Goal: Find specific page/section: Find specific page/section

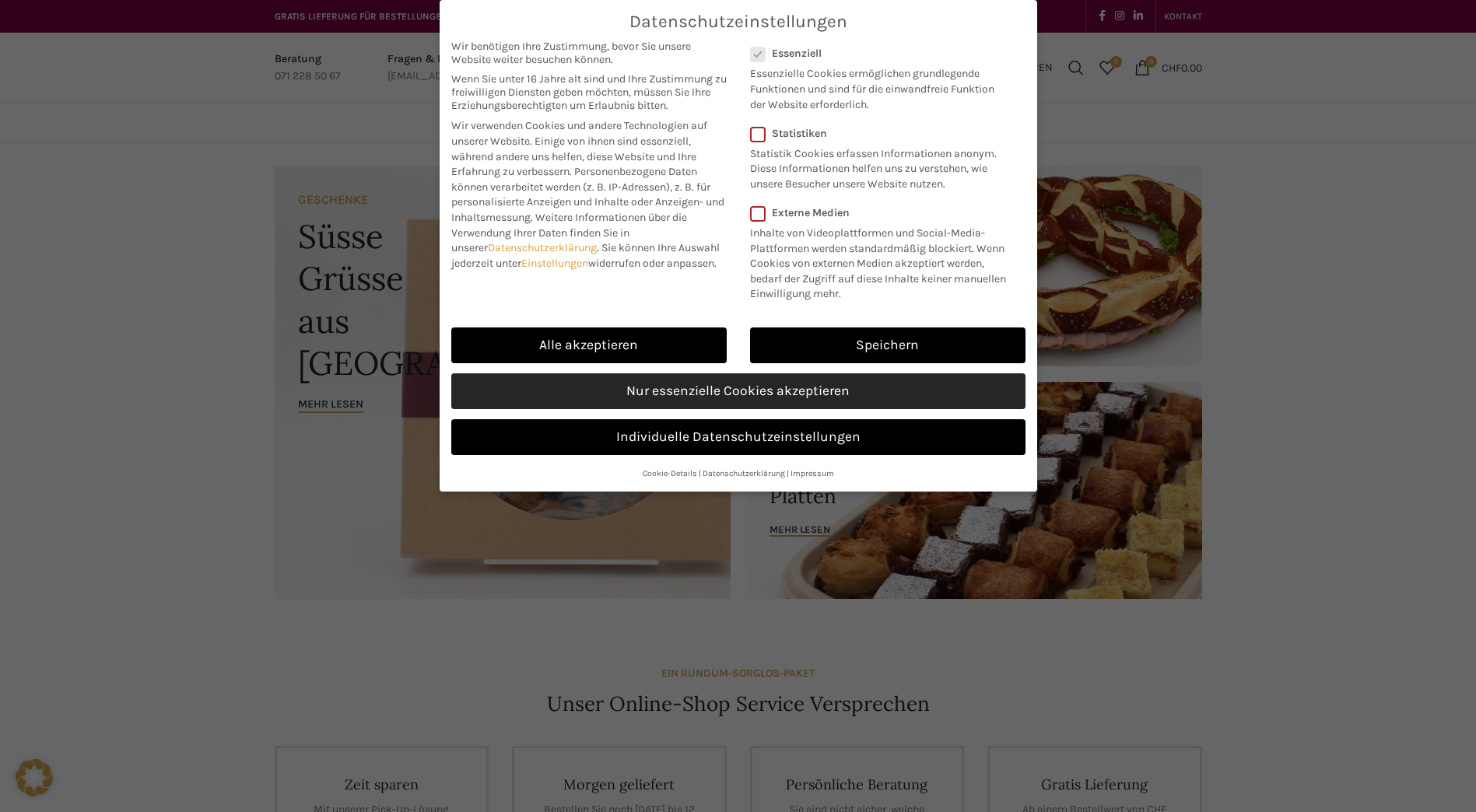
click at [676, 390] on link "Nur essenzielle Cookies akzeptieren" at bounding box center [738, 391] width 574 height 36
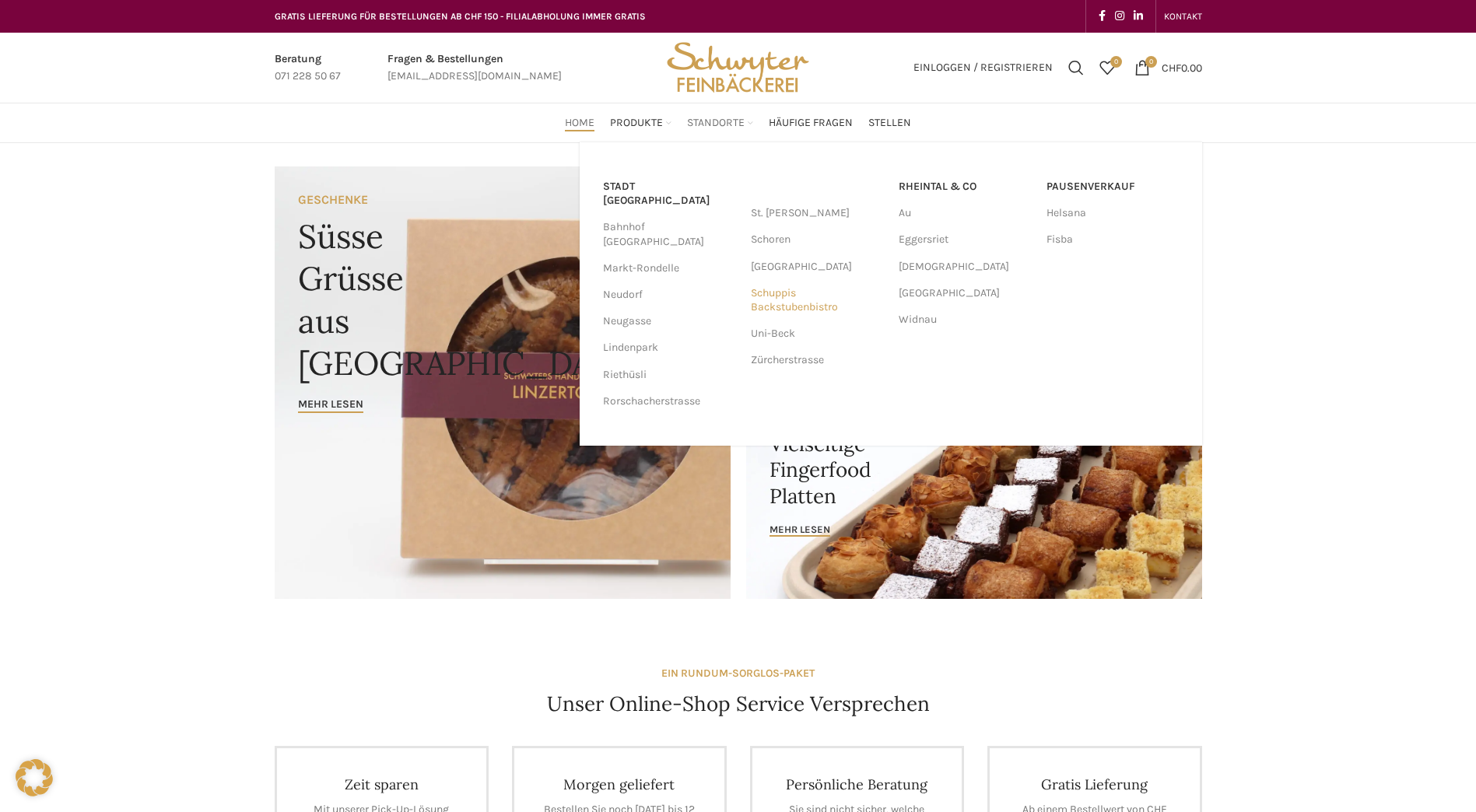
click at [765, 304] on link "Schuppis Backstubenbistro" at bounding box center [816, 300] width 132 height 41
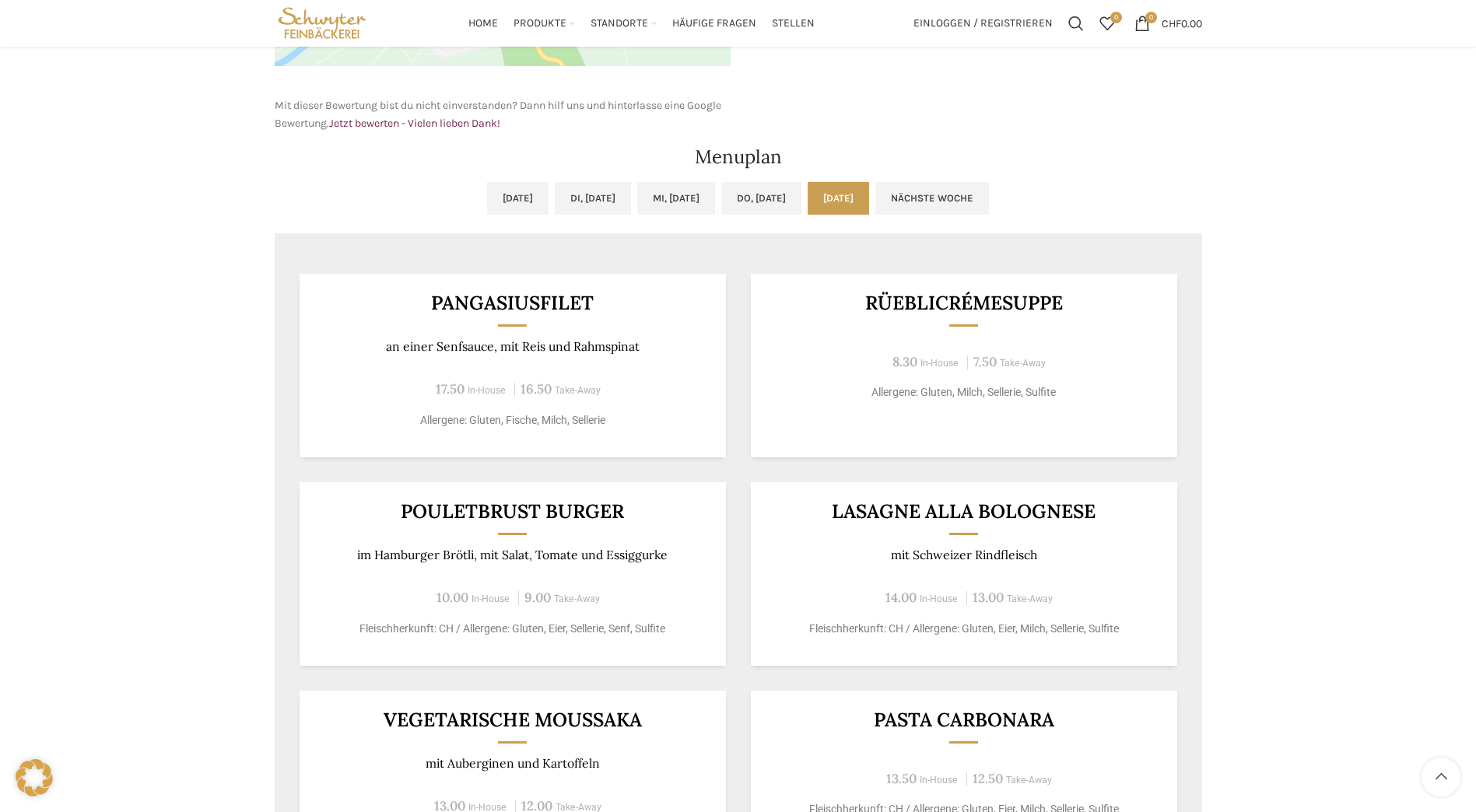
scroll to position [663, 0]
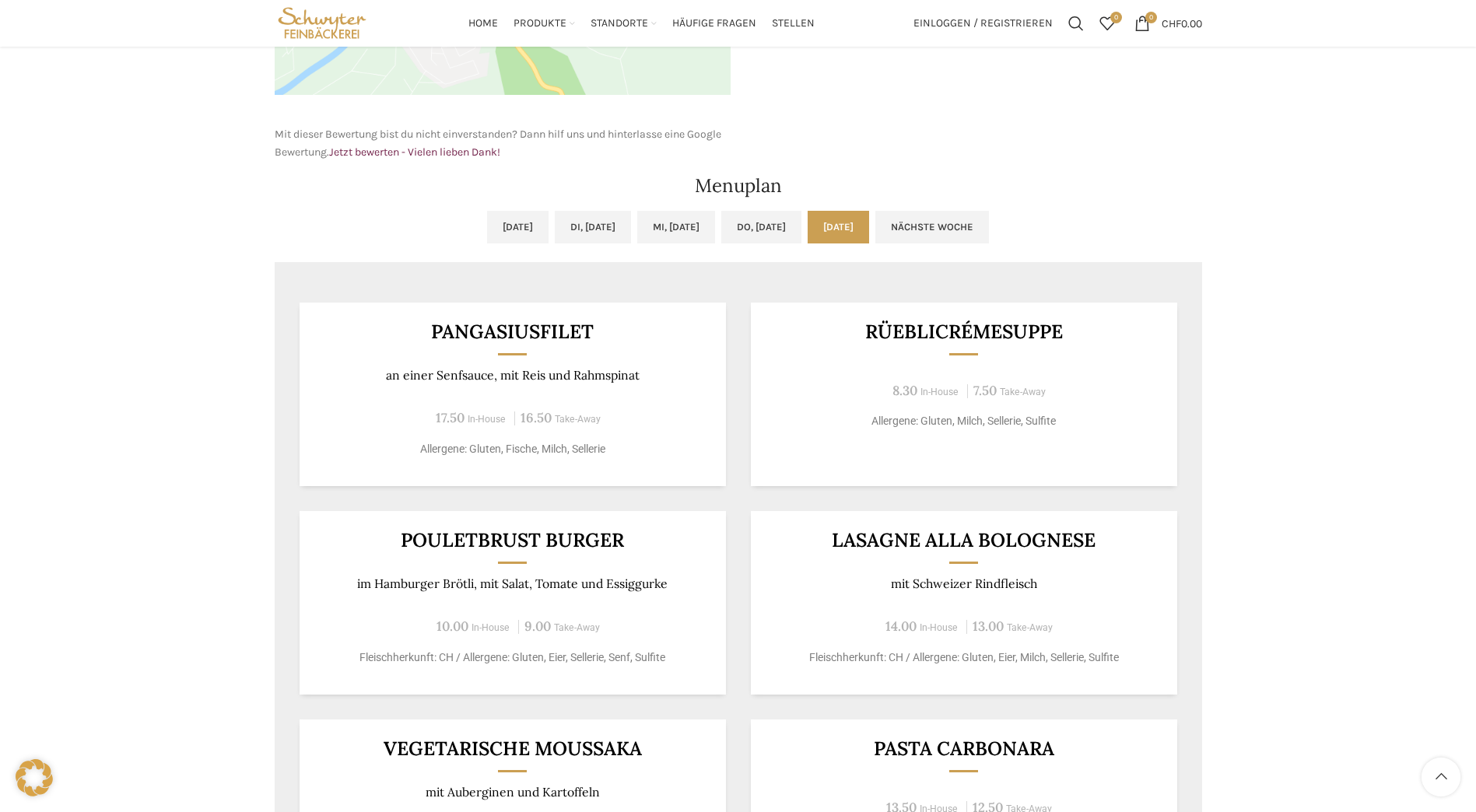
click at [869, 231] on link "[DATE]" at bounding box center [839, 227] width 62 height 33
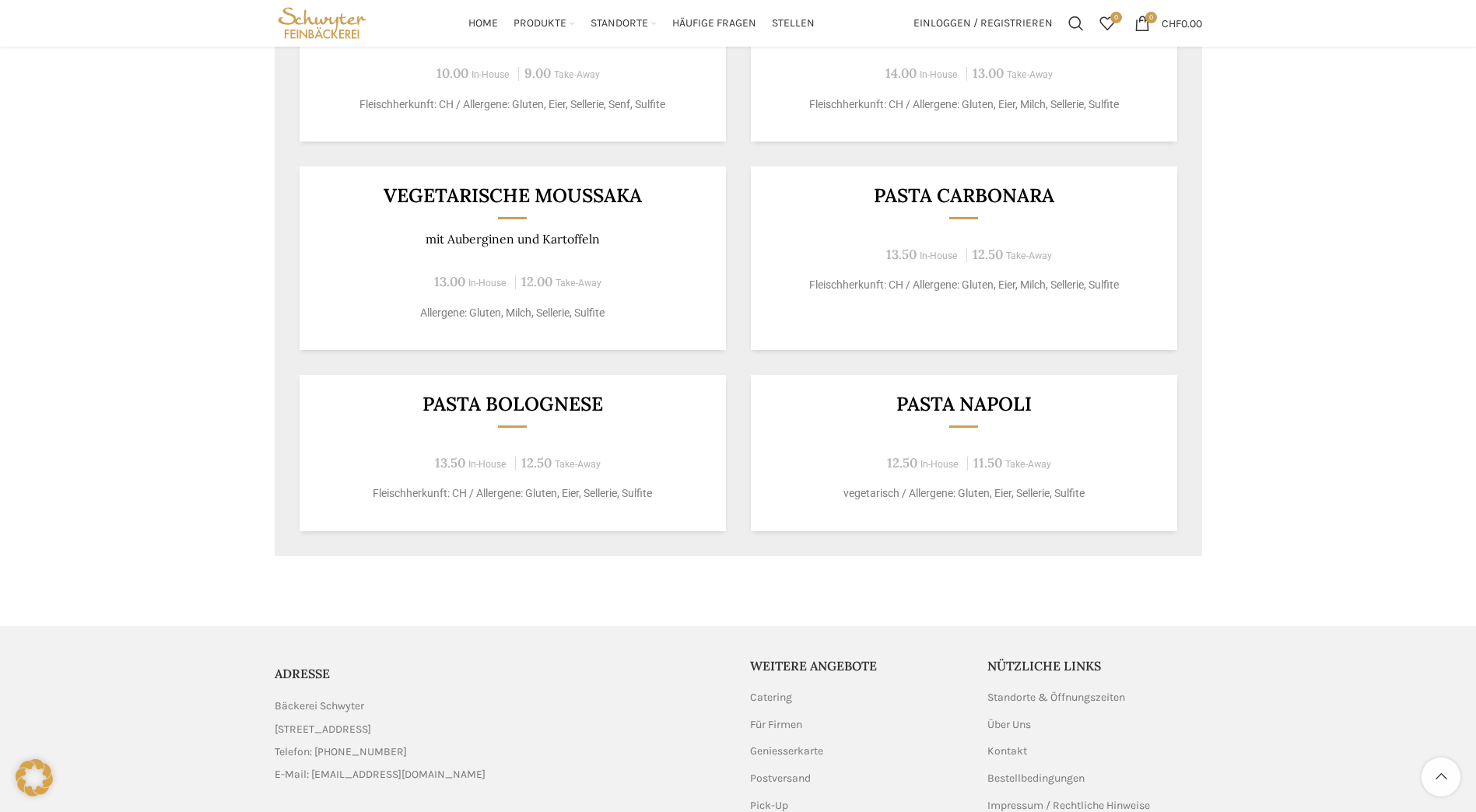
scroll to position [946, 0]
